Goal: Navigation & Orientation: Find specific page/section

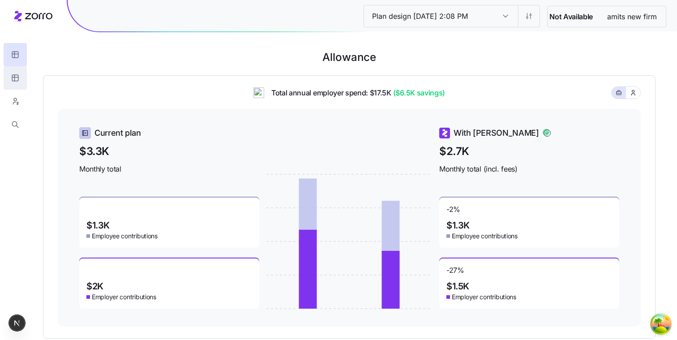
click at [21, 73] on button "button" at bounding box center [15, 77] width 23 height 23
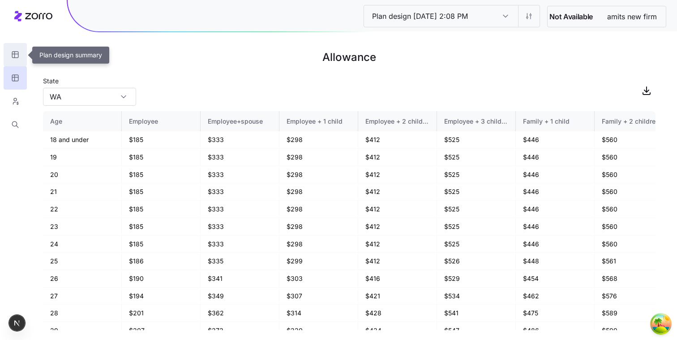
click at [21, 51] on button "button" at bounding box center [15, 54] width 23 height 23
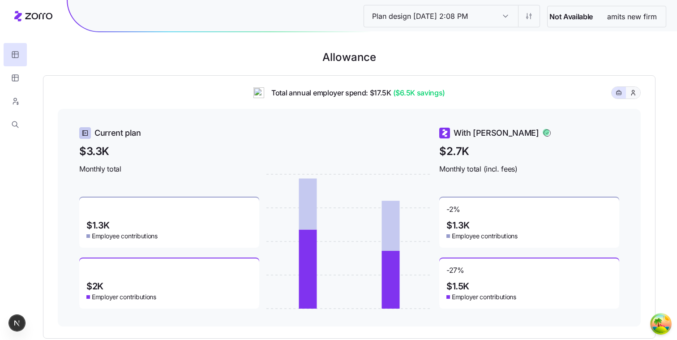
click at [640, 91] on button "button" at bounding box center [633, 93] width 14 height 12
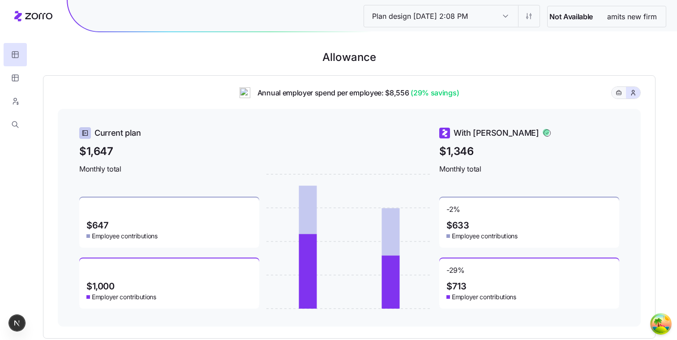
click at [622, 91] on button "button" at bounding box center [618, 92] width 7 height 7
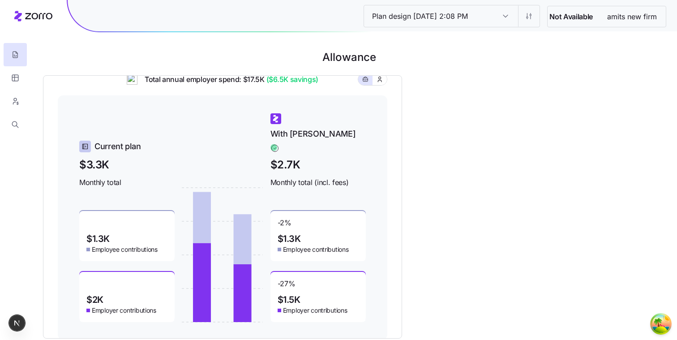
click at [133, 62] on h1 "Allowance" at bounding box center [349, 57] width 613 height 21
click at [21, 52] on button "button" at bounding box center [15, 54] width 23 height 23
click at [14, 119] on button "button" at bounding box center [15, 124] width 23 height 23
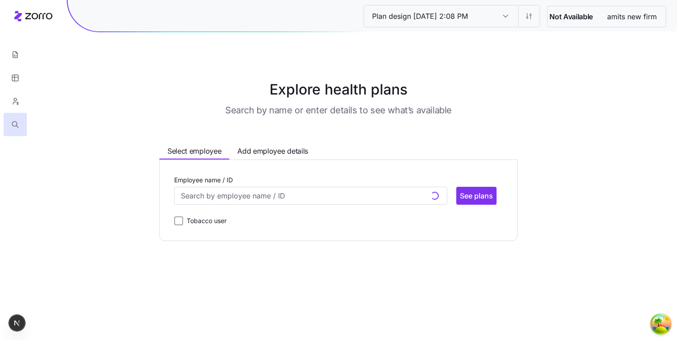
click at [285, 170] on div "Employee name / ID See plans Tobacco user" at bounding box center [338, 200] width 358 height 82
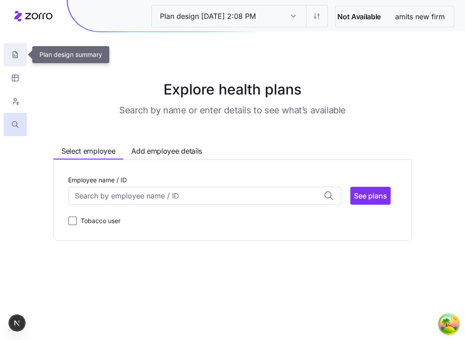
click at [22, 55] on button "button" at bounding box center [15, 54] width 23 height 23
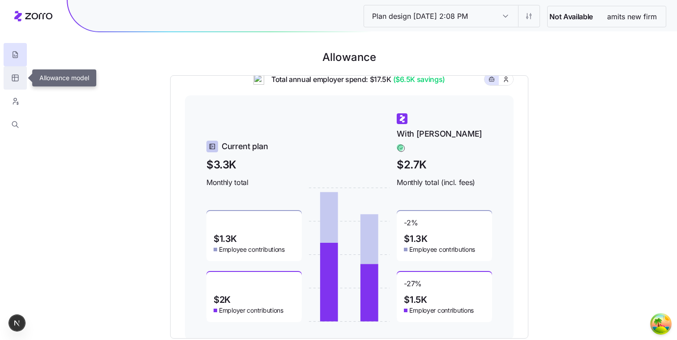
click at [15, 78] on icon "button" at bounding box center [15, 77] width 8 height 9
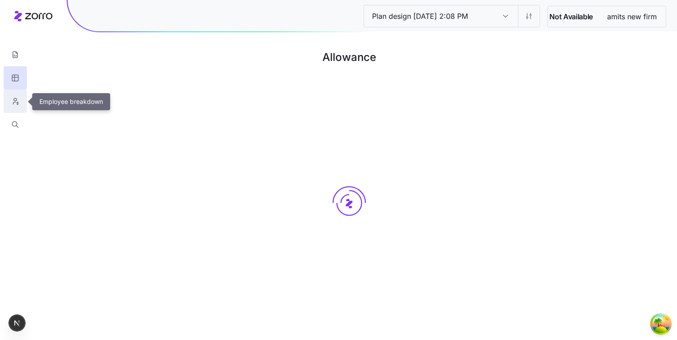
click at [15, 94] on button "button" at bounding box center [15, 101] width 23 height 23
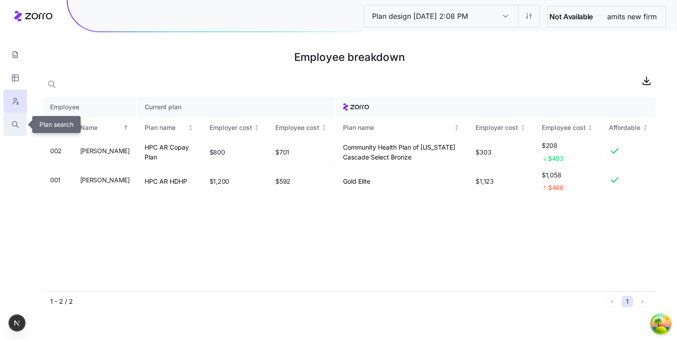
click at [19, 120] on button "button" at bounding box center [15, 124] width 23 height 23
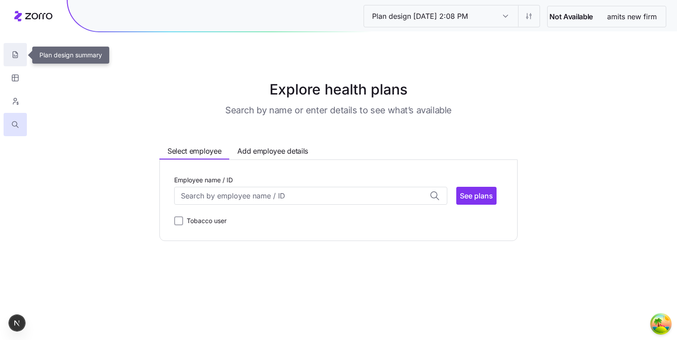
click at [20, 58] on button "button" at bounding box center [15, 54] width 23 height 23
